Goal: Contribute content: Add original content to the website for others to see

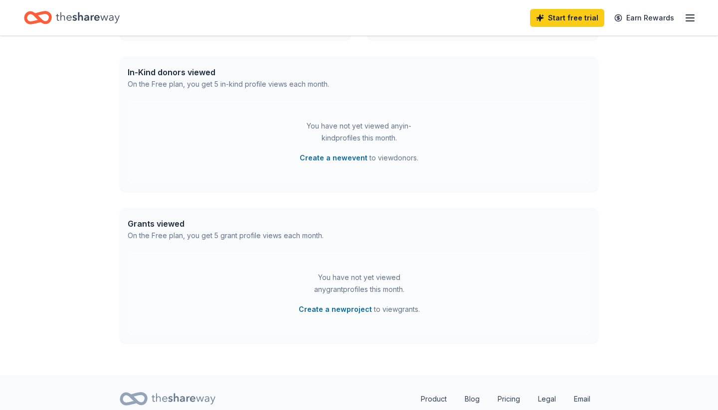
scroll to position [241, 0]
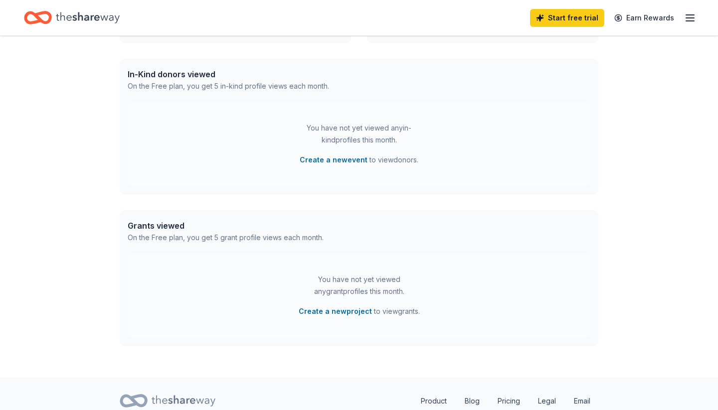
click at [288, 135] on div "You have not yet viewed any in-kind profiles this month. Create a new event to …" at bounding box center [359, 144] width 462 height 84
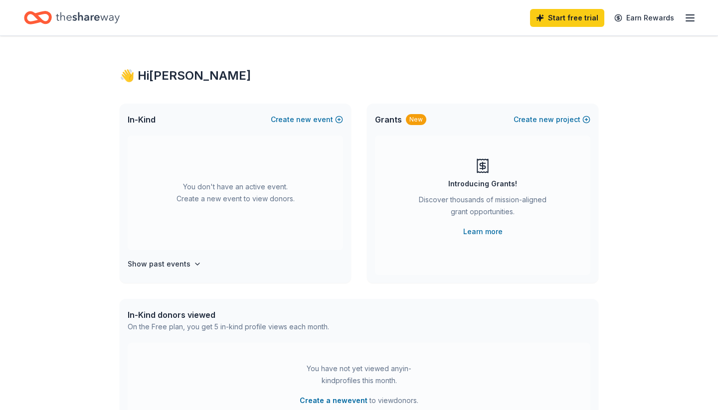
scroll to position [0, 0]
click at [305, 119] on span "new" at bounding box center [303, 120] width 15 height 12
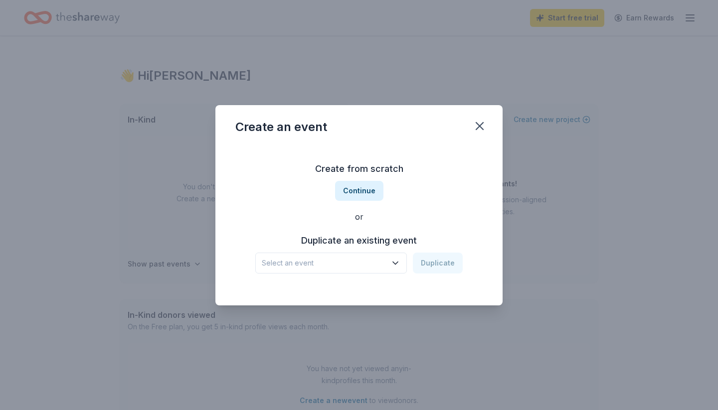
click at [397, 263] on icon "button" at bounding box center [395, 263] width 10 height 10
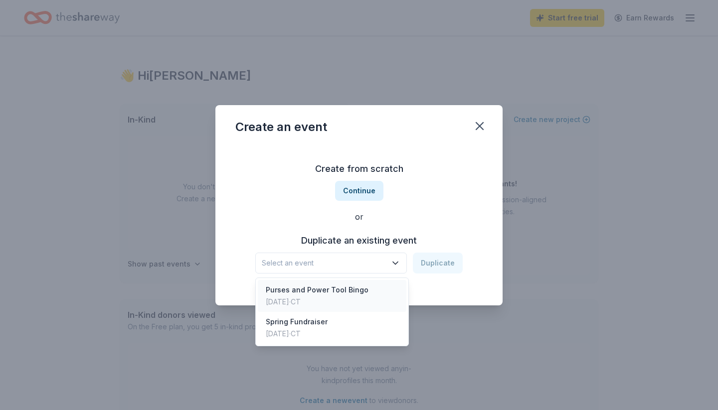
click at [367, 291] on div "Purses and Power Tool Bingo [DATE] · CT" at bounding box center [332, 296] width 149 height 32
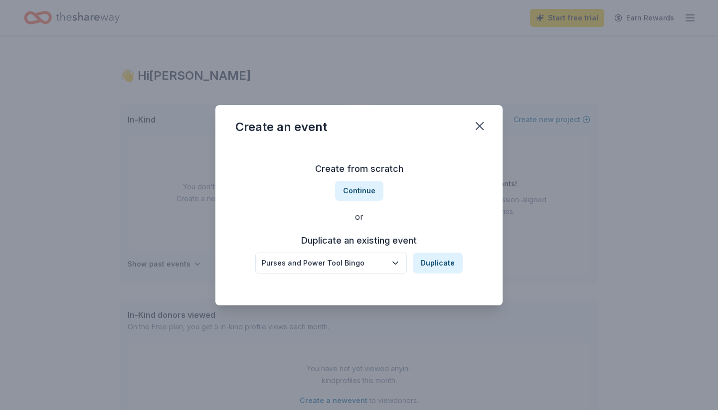
click at [393, 262] on icon "button" at bounding box center [395, 263] width 10 height 10
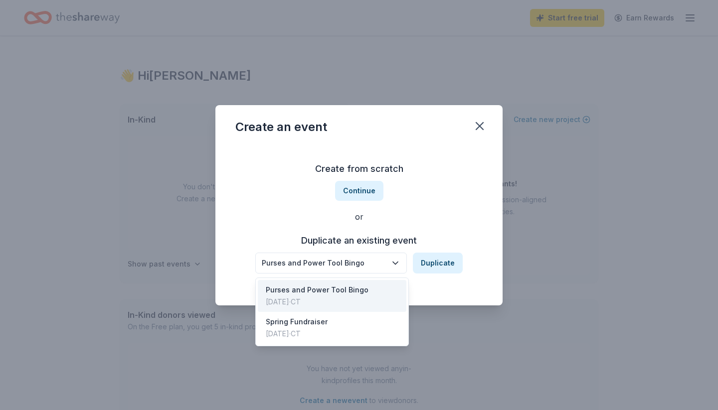
click at [340, 299] on div "[DATE] · CT" at bounding box center [317, 302] width 103 height 12
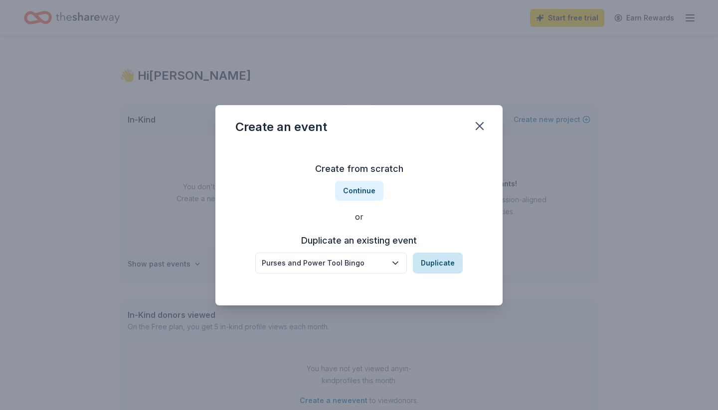
click at [445, 264] on button "Duplicate" at bounding box center [438, 263] width 50 height 21
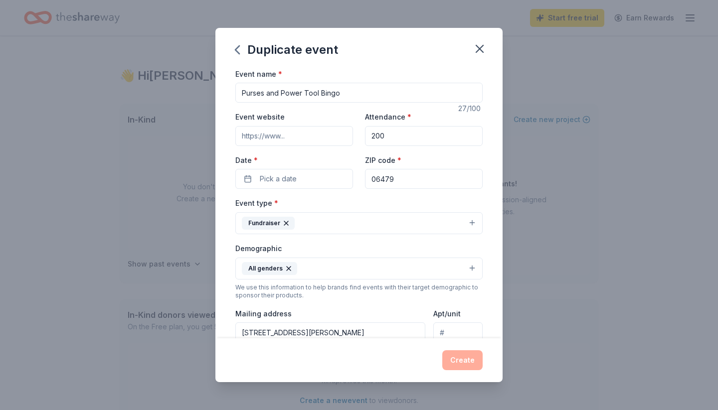
click at [464, 359] on div "Create" at bounding box center [358, 360] width 247 height 20
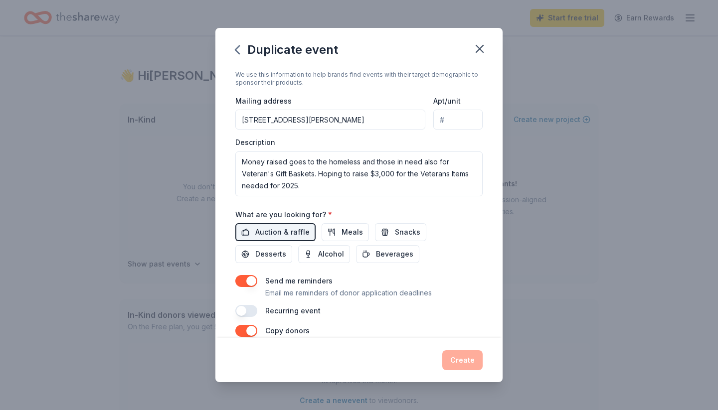
scroll to position [223, 0]
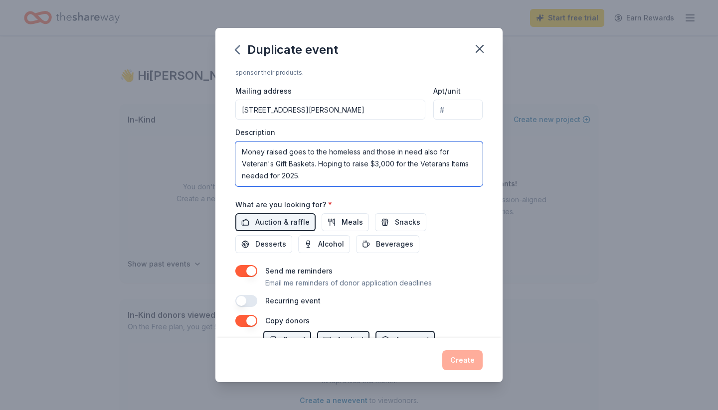
click at [296, 175] on textarea "Money raised goes to the homeless and those in need also for Veteran's Gift Bas…" at bounding box center [358, 164] width 247 height 45
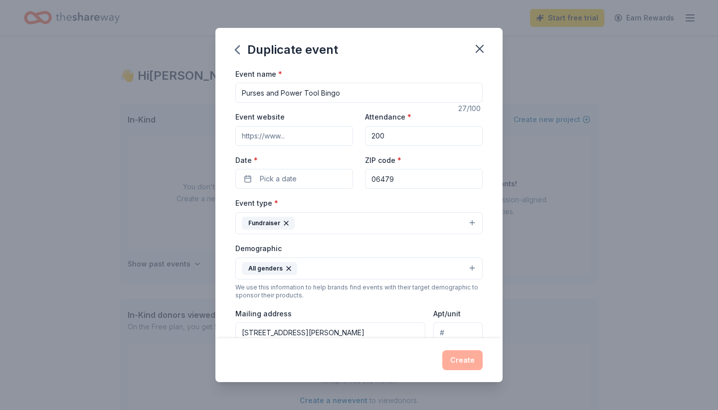
scroll to position [0, 0]
type textarea "Money raised goes to the homeless and those in need also for Veteran's Gift Bas…"
click at [334, 174] on button "Pick a date" at bounding box center [294, 179] width 118 height 20
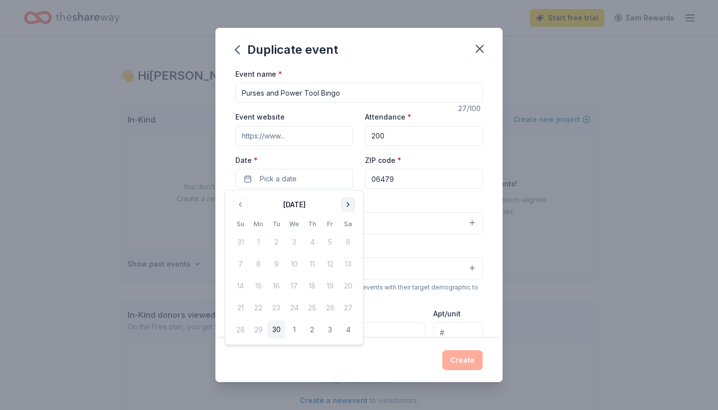
click at [350, 202] on button "Go to next month" at bounding box center [348, 205] width 14 height 14
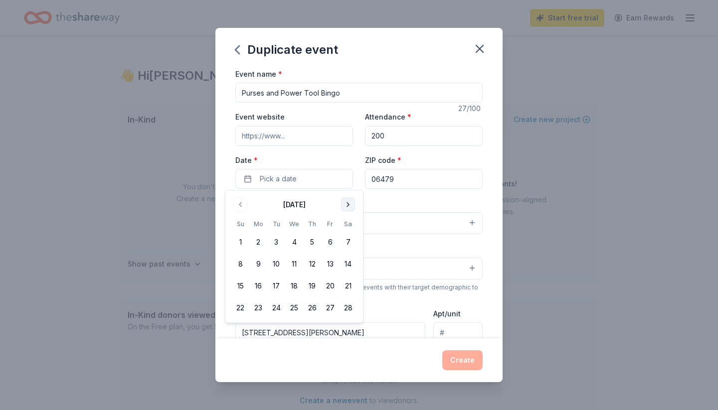
click at [350, 202] on button "Go to next month" at bounding box center [348, 205] width 14 height 14
click at [240, 202] on button "Go to previous month" at bounding box center [240, 205] width 14 height 14
click at [345, 306] on button "25" at bounding box center [348, 308] width 18 height 18
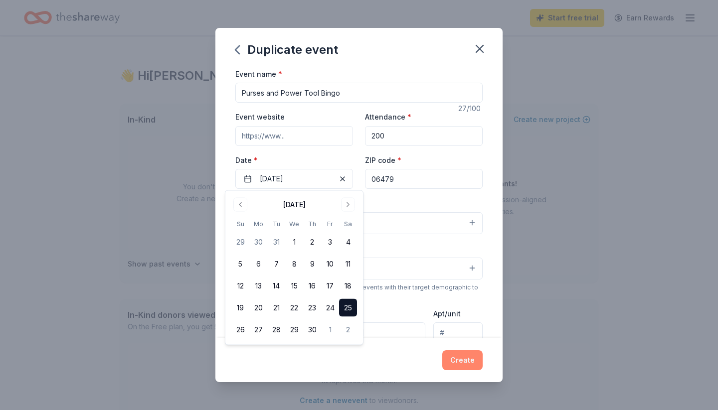
click at [458, 363] on button "Create" at bounding box center [462, 360] width 40 height 20
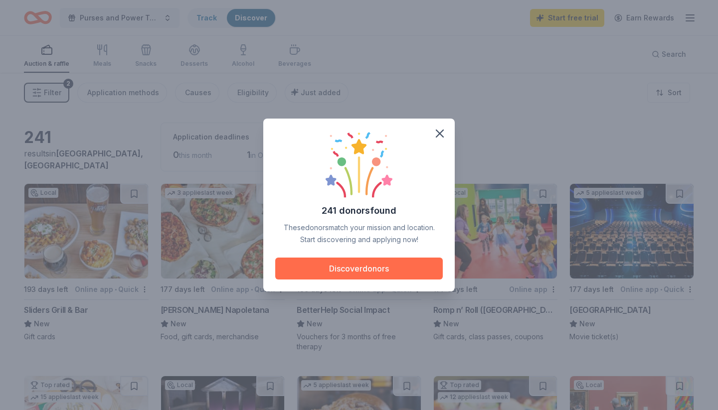
click at [390, 266] on button "Discover donors" at bounding box center [358, 269] width 167 height 22
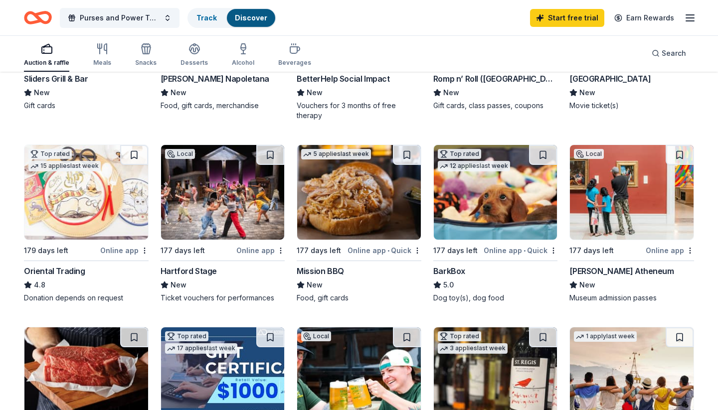
scroll to position [231, 0]
click at [221, 227] on img at bounding box center [223, 192] width 124 height 95
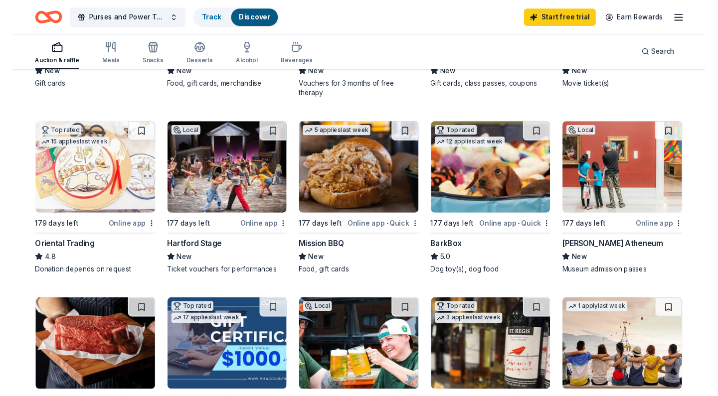
scroll to position [253, 0]
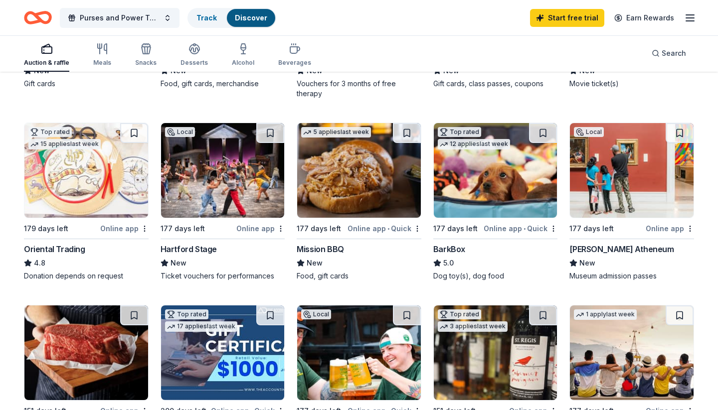
click at [354, 204] on img at bounding box center [359, 170] width 124 height 95
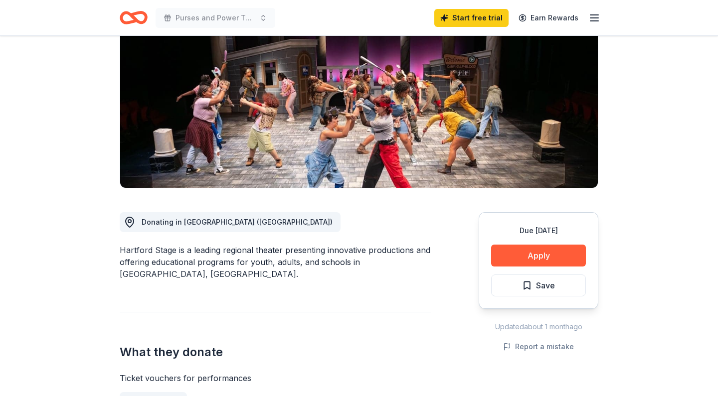
scroll to position [115, 0]
click at [513, 254] on button "Apply" at bounding box center [538, 255] width 95 height 22
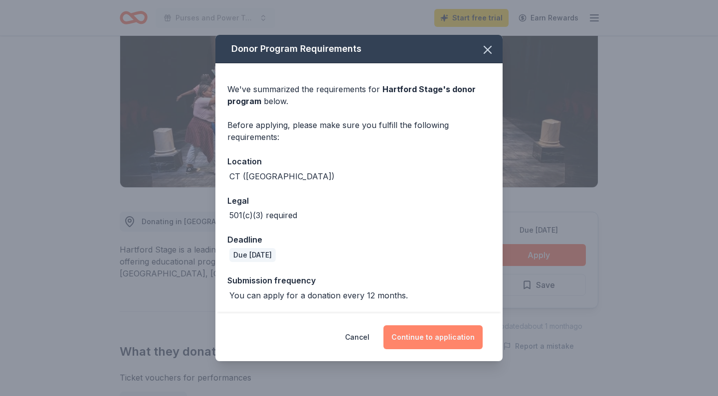
click at [413, 332] on button "Continue to application" at bounding box center [432, 337] width 99 height 24
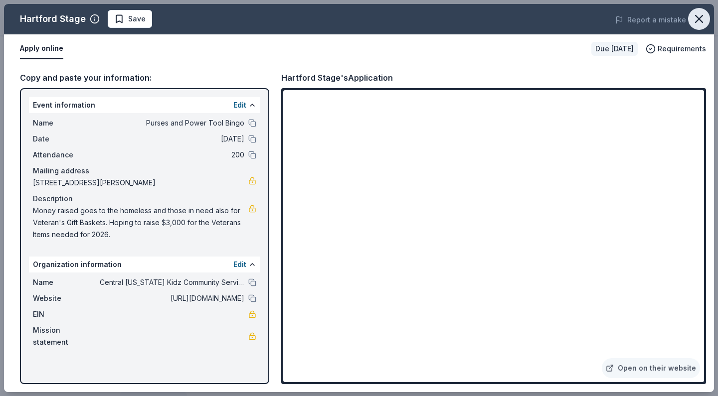
click at [702, 19] on icon "button" at bounding box center [699, 19] width 14 height 14
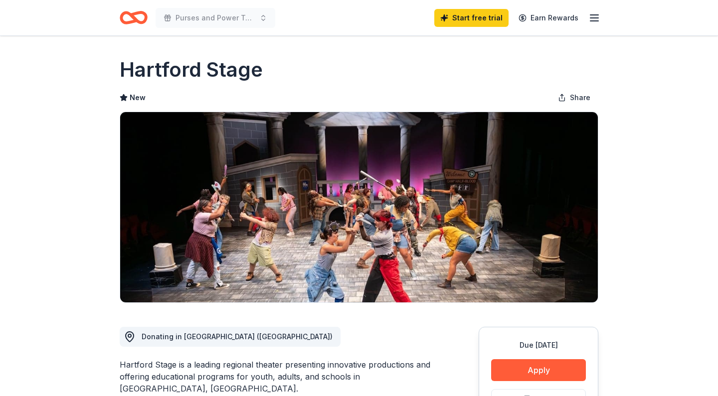
scroll to position [0, 0]
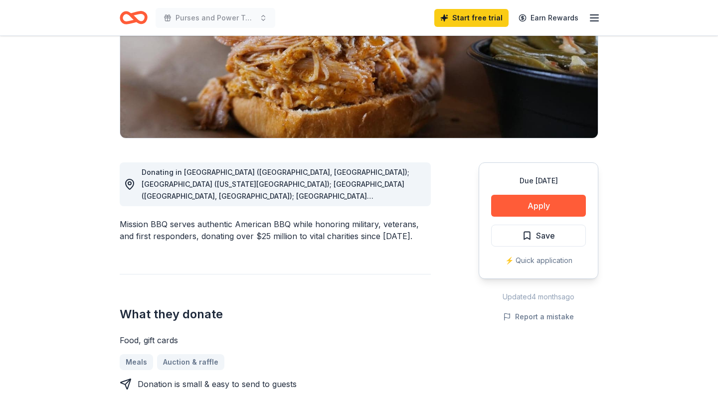
scroll to position [165, 0]
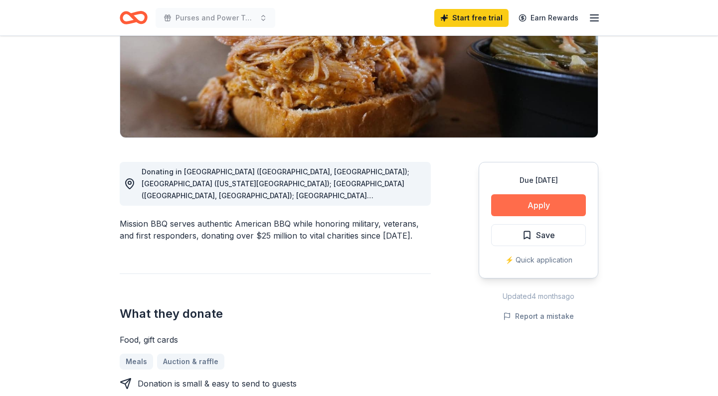
click at [572, 201] on button "Apply" at bounding box center [538, 205] width 95 height 22
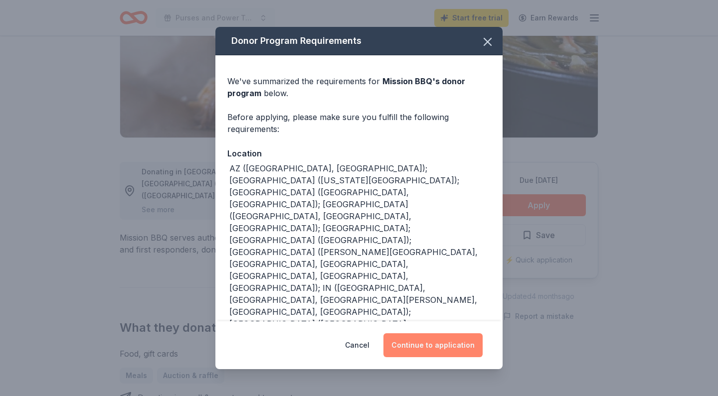
click at [454, 348] on button "Continue to application" at bounding box center [432, 345] width 99 height 24
